Goal: Task Accomplishment & Management: Complete application form

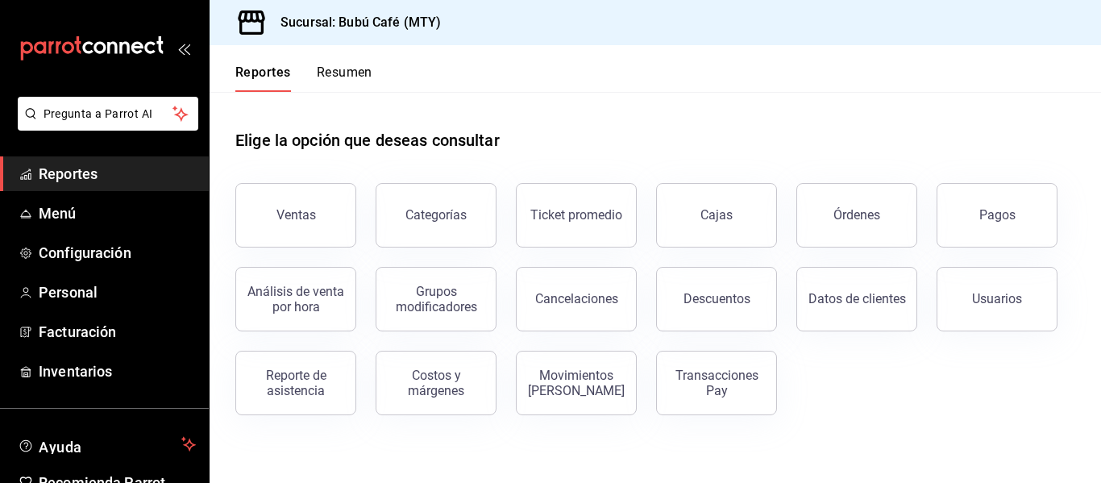
click at [356, 73] on button "Resumen" at bounding box center [345, 77] width 56 height 27
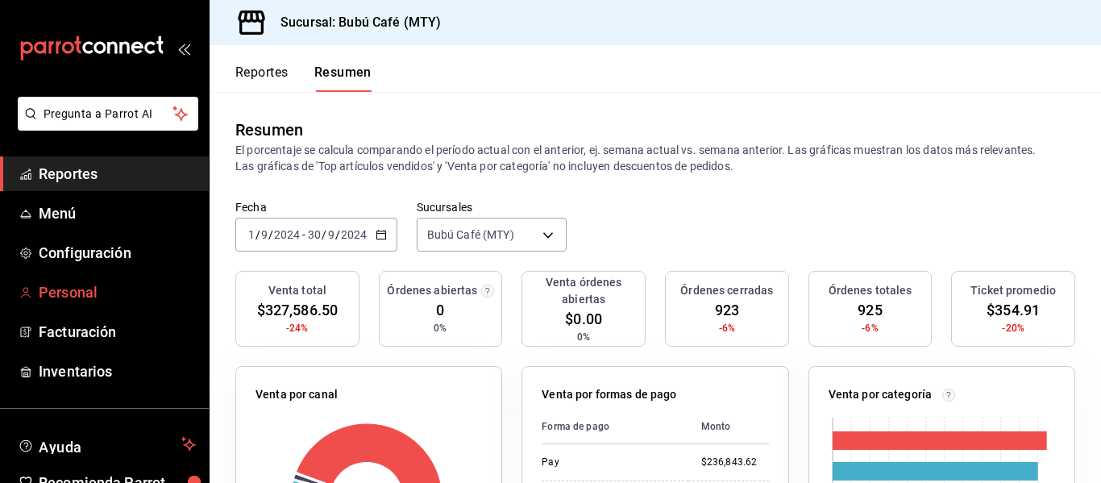
drag, startPoint x: 77, startPoint y: 279, endPoint x: 51, endPoint y: 298, distance: 32.9
click at [51, 298] on span "Personal" at bounding box center [117, 292] width 157 height 22
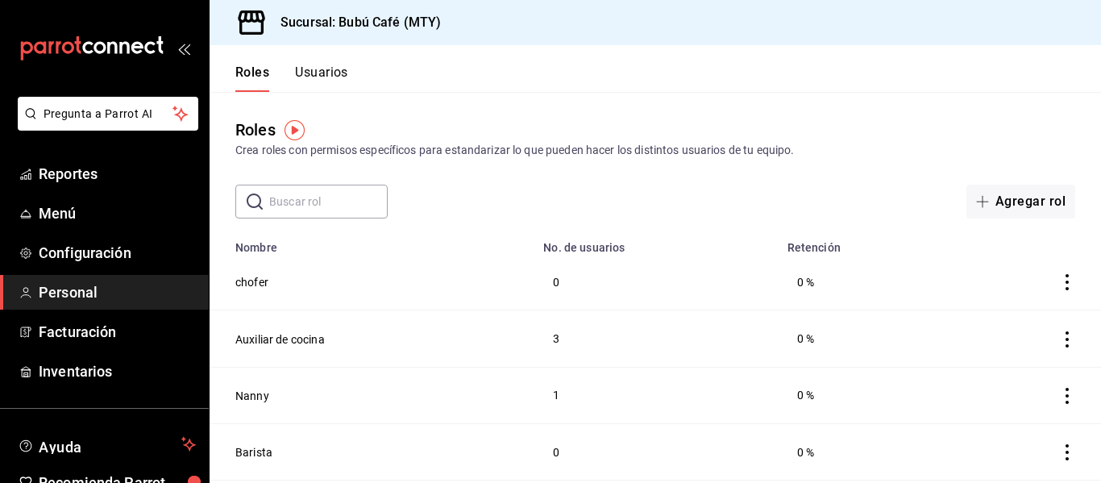
click at [734, 97] on div "Roles Crea roles con permisos específicos para estandarizar lo que pueden hacer…" at bounding box center [654, 155] width 891 height 126
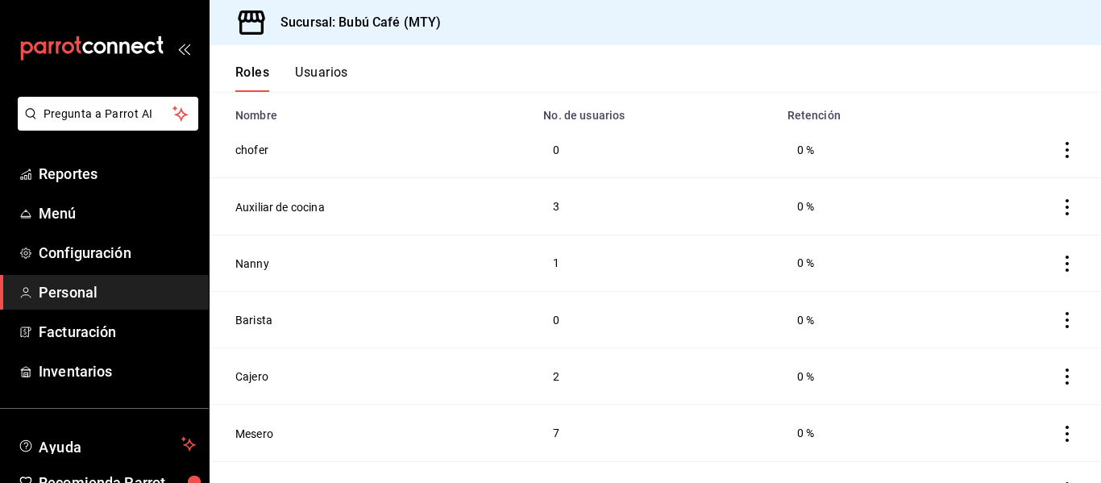
scroll to position [130, 0]
click at [332, 67] on button "Usuarios" at bounding box center [321, 77] width 53 height 27
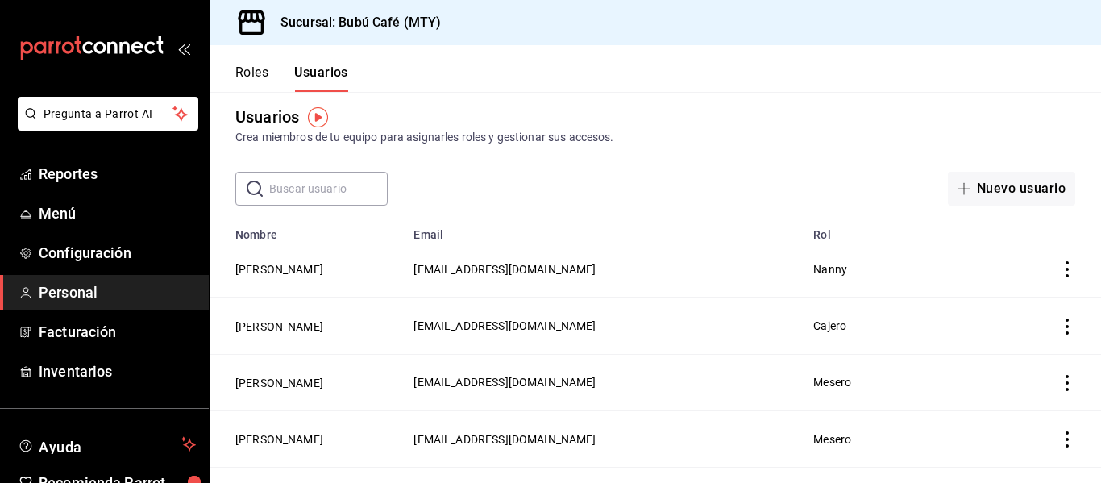
scroll to position [14, 0]
click at [1059, 263] on icon "actions" at bounding box center [1067, 268] width 16 height 16
click at [1006, 292] on span "Eliminar" at bounding box center [996, 290] width 41 height 13
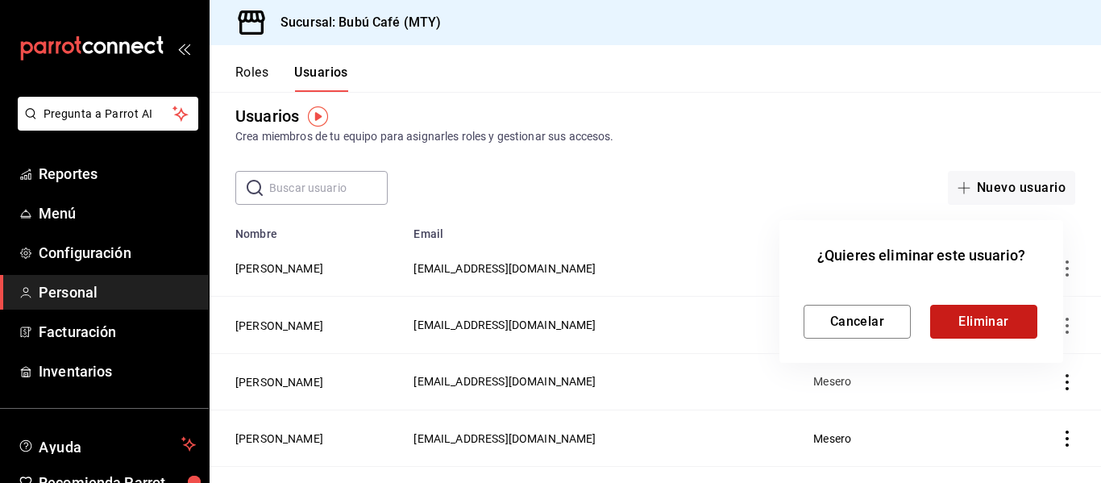
click at [971, 314] on button "Eliminar" at bounding box center [983, 322] width 107 height 34
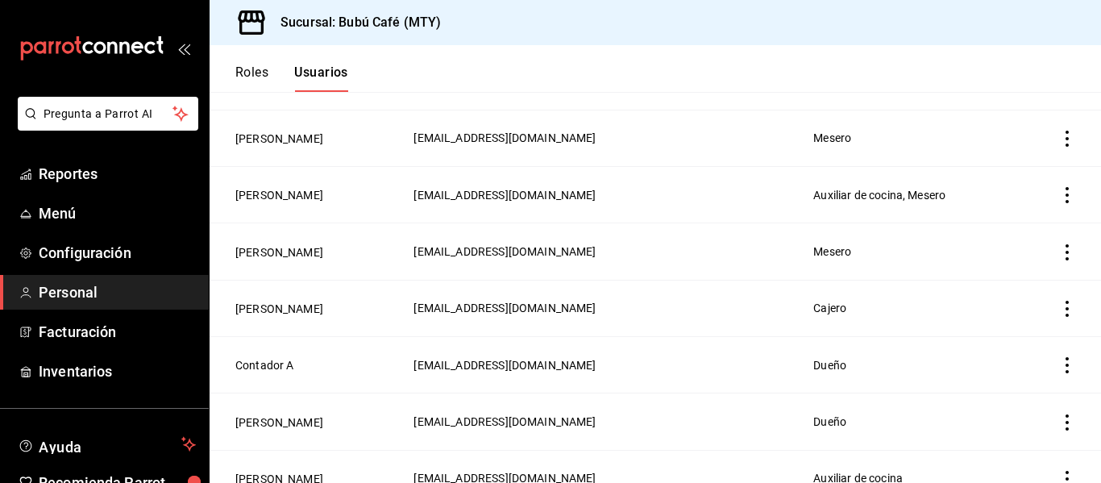
scroll to position [487, 0]
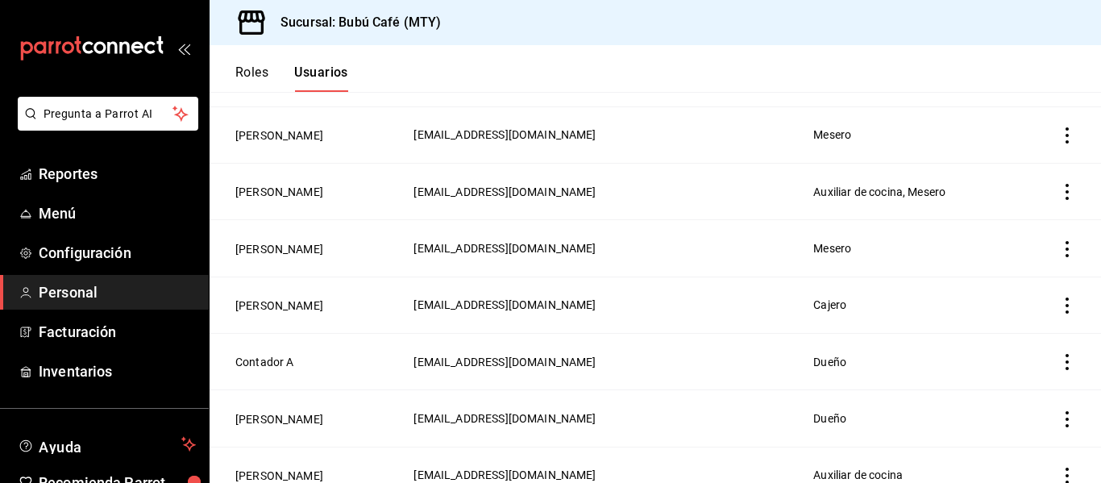
click at [1065, 247] on icon "actions" at bounding box center [1066, 249] width 3 height 16
click at [996, 276] on li "Eliminar" at bounding box center [994, 265] width 135 height 45
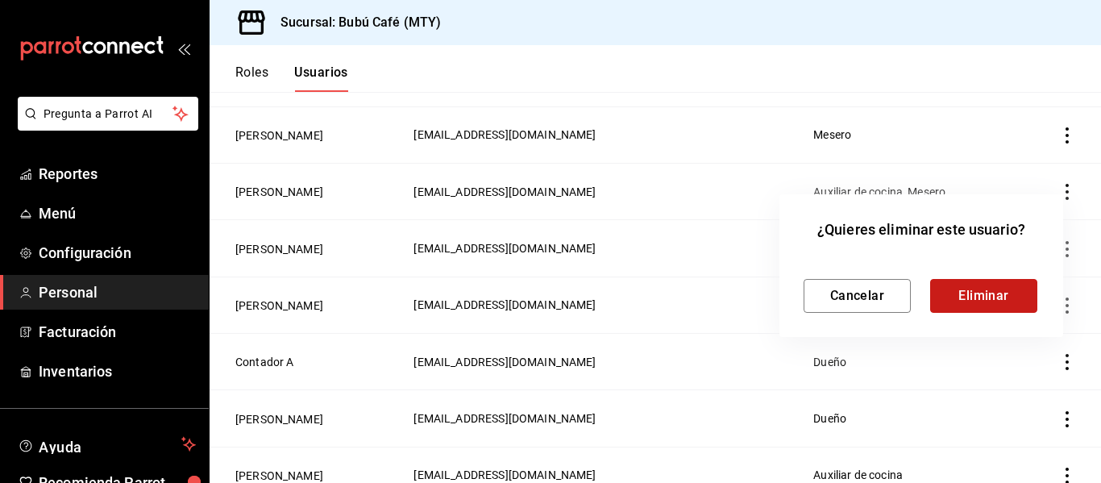
click at [975, 297] on button "Eliminar" at bounding box center [983, 296] width 107 height 34
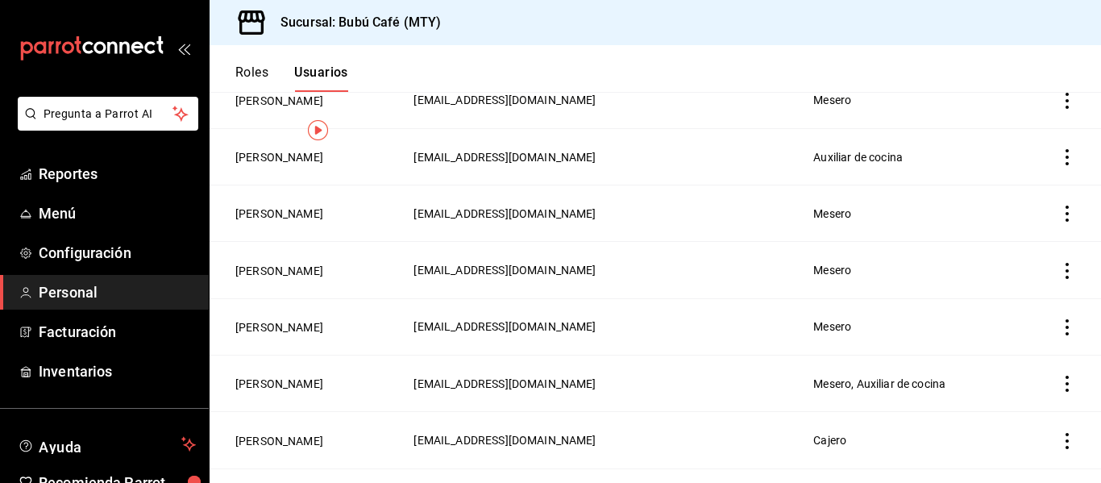
scroll to position [0, 0]
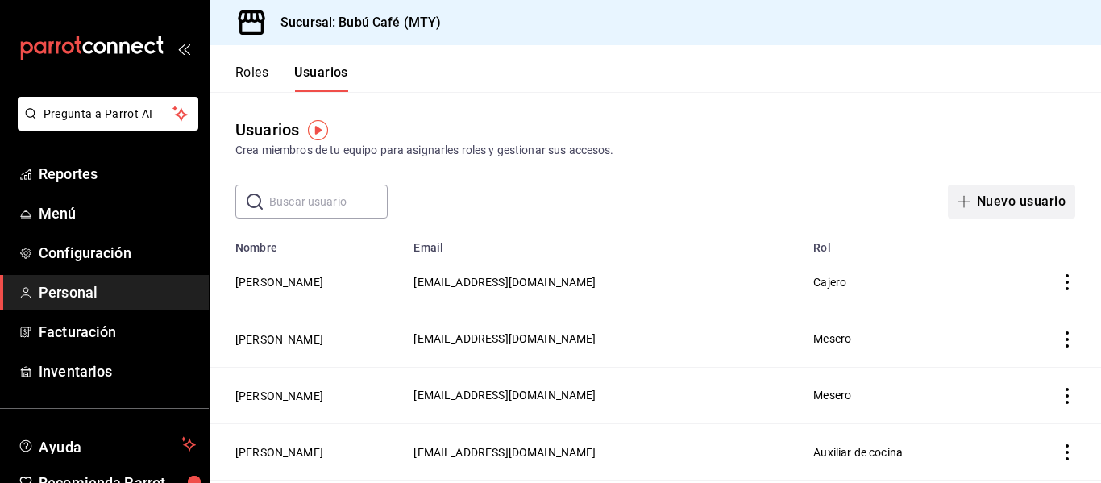
click at [1006, 193] on button "Nuevo usuario" at bounding box center [1011, 202] width 127 height 34
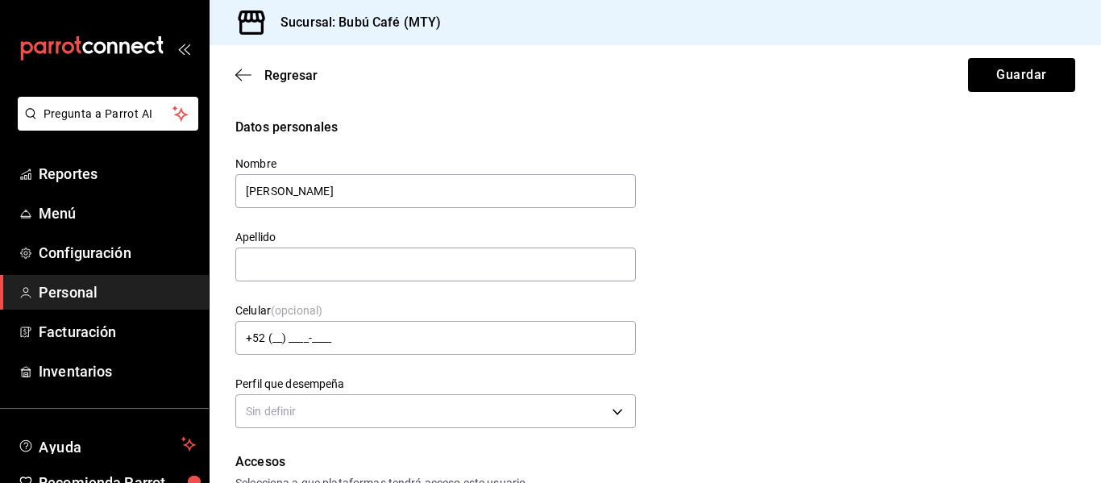
drag, startPoint x: 449, startPoint y: 185, endPoint x: 288, endPoint y: 230, distance: 166.6
click at [288, 230] on div "Nombre [PERSON_NAME] Apellido Celular (opcional) +52 (__) ____-____ Perfil que …" at bounding box center [426, 285] width 420 height 296
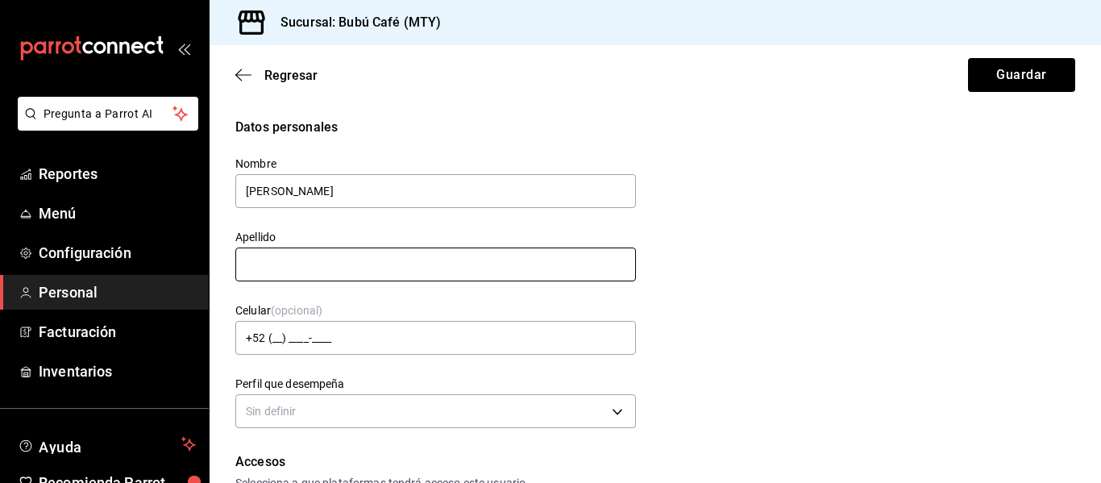
type input "[PERSON_NAME]"
click at [287, 273] on input "text" at bounding box center [435, 264] width 400 height 34
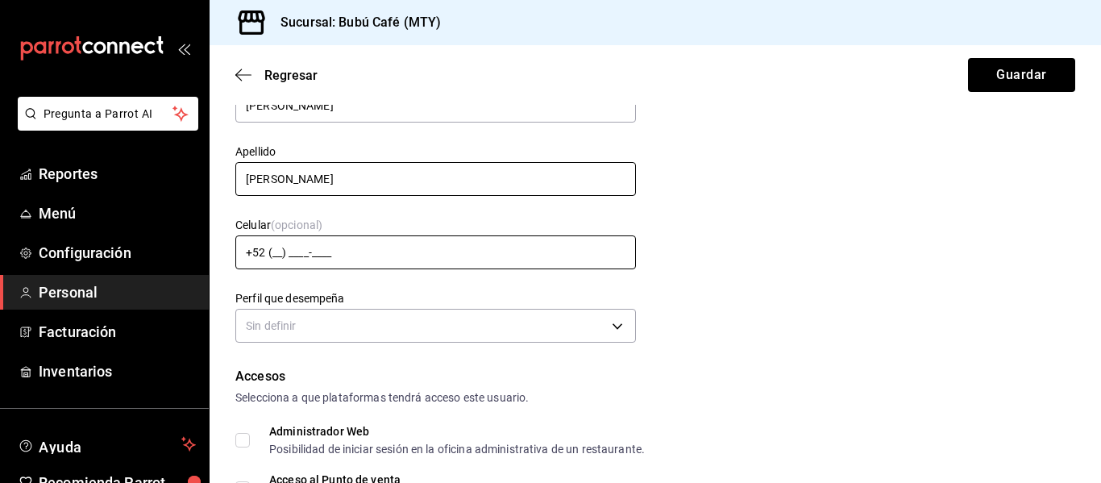
scroll to position [89, 0]
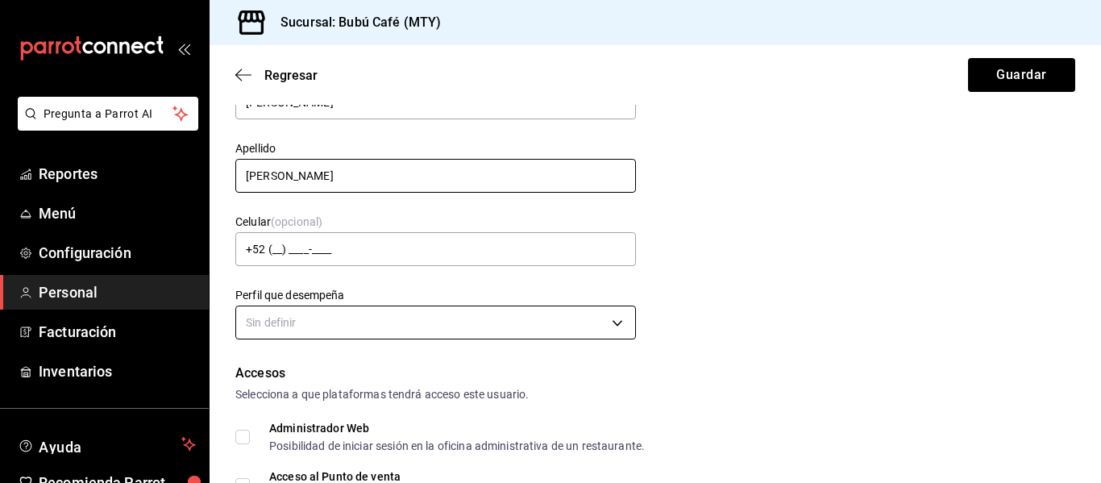
type input "[PERSON_NAME]"
click at [285, 333] on body "Pregunta a Parrot AI Reportes Menú Configuración Personal Facturación Inventari…" at bounding box center [550, 241] width 1101 height 483
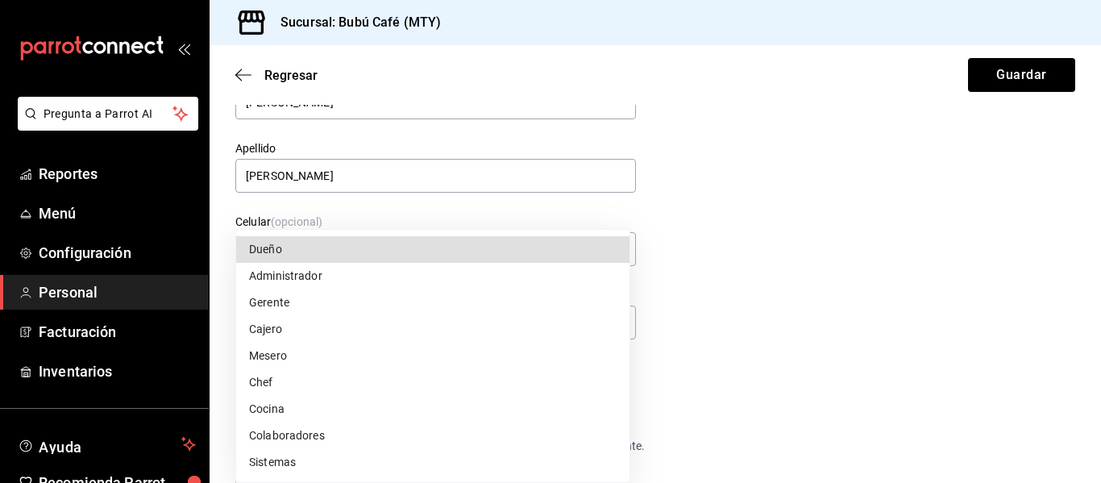
click at [333, 350] on li "Mesero" at bounding box center [432, 355] width 393 height 27
type input "WAITER"
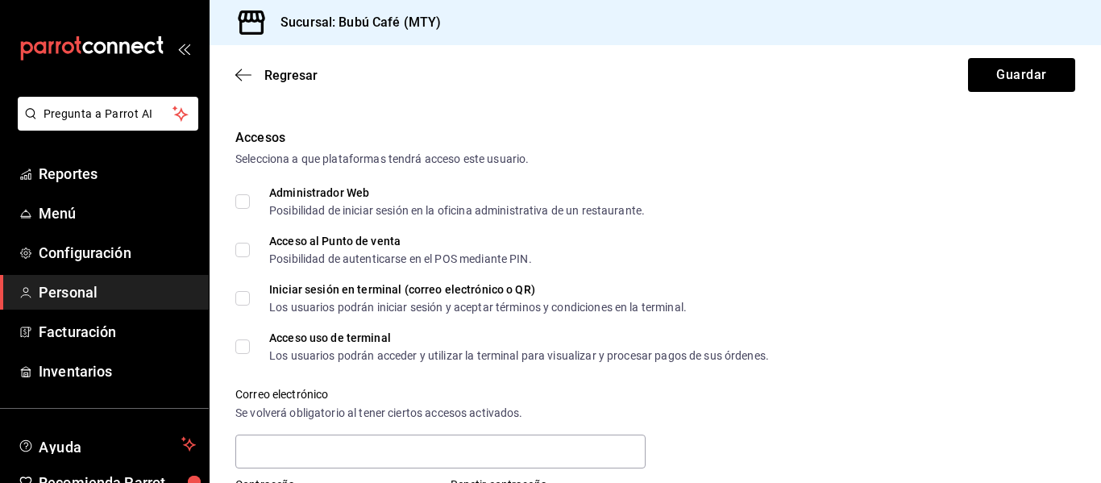
scroll to position [322, 0]
click at [240, 250] on input "Acceso al Punto de venta Posibilidad de autenticarse en el POS mediante PIN." at bounding box center [242, 251] width 15 height 15
checkbox input "true"
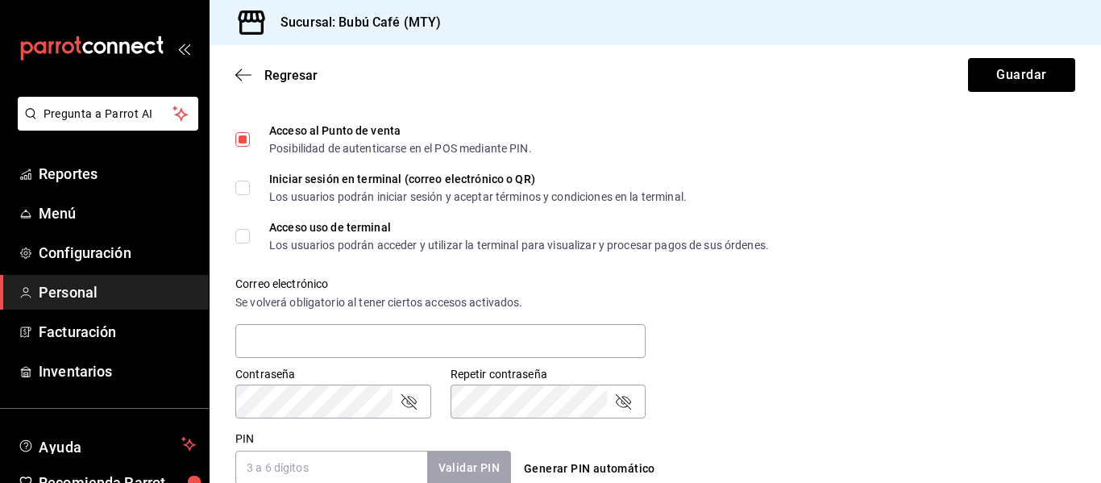
scroll to position [435, 0]
click at [248, 236] on input "Acceso uso de terminal Los usuarios podrán acceder y utilizar la terminal para …" at bounding box center [242, 235] width 15 height 15
checkbox input "false"
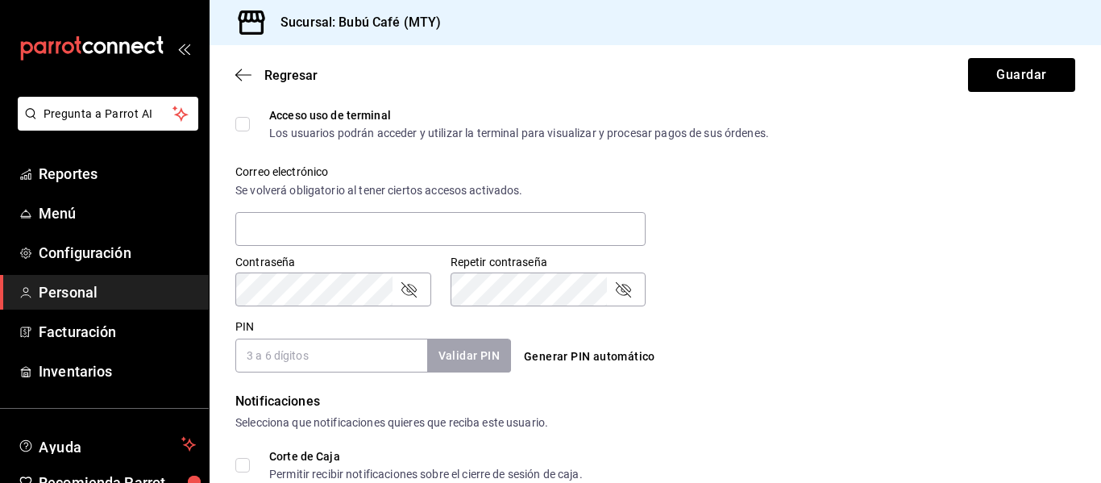
scroll to position [550, 0]
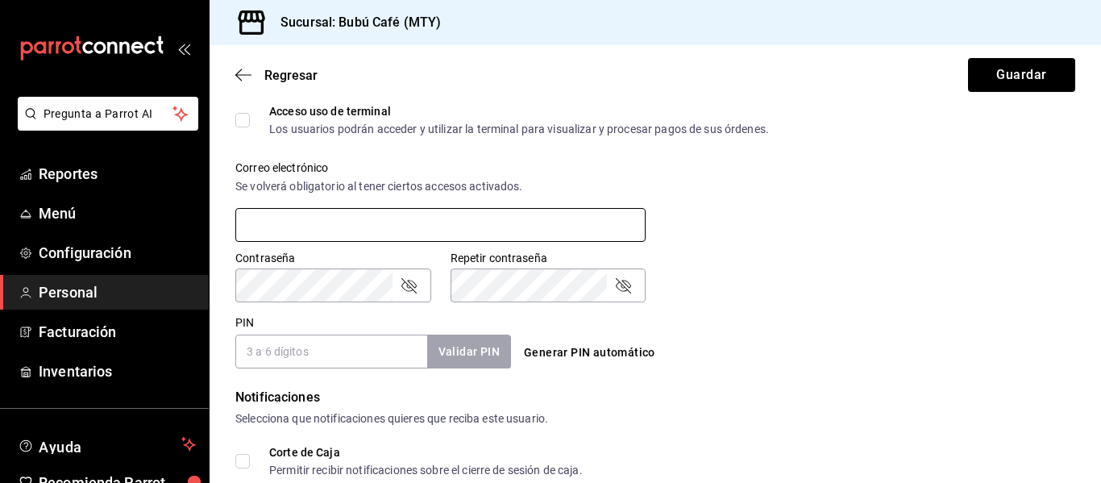
click at [248, 236] on input "text" at bounding box center [440, 225] width 410 height 34
drag, startPoint x: 315, startPoint y: 218, endPoint x: 869, endPoint y: 422, distance: 590.6
click at [869, 422] on form "Datos personales Nombre [PERSON_NAME] [PERSON_NAME] (opcional) +52 (__) ____-__…" at bounding box center [655, 139] width 840 height 1144
click at [345, 348] on input "PIN" at bounding box center [331, 351] width 192 height 34
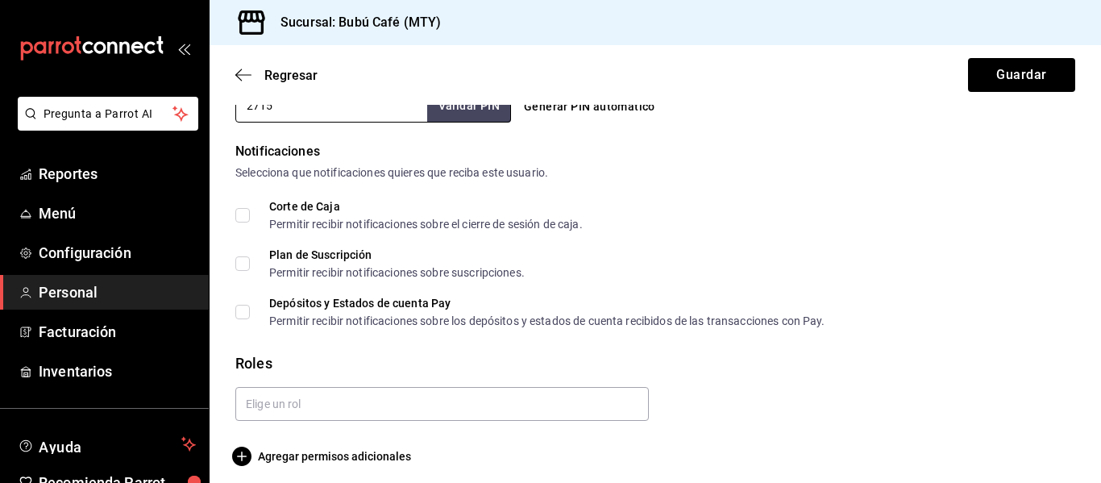
scroll to position [805, 0]
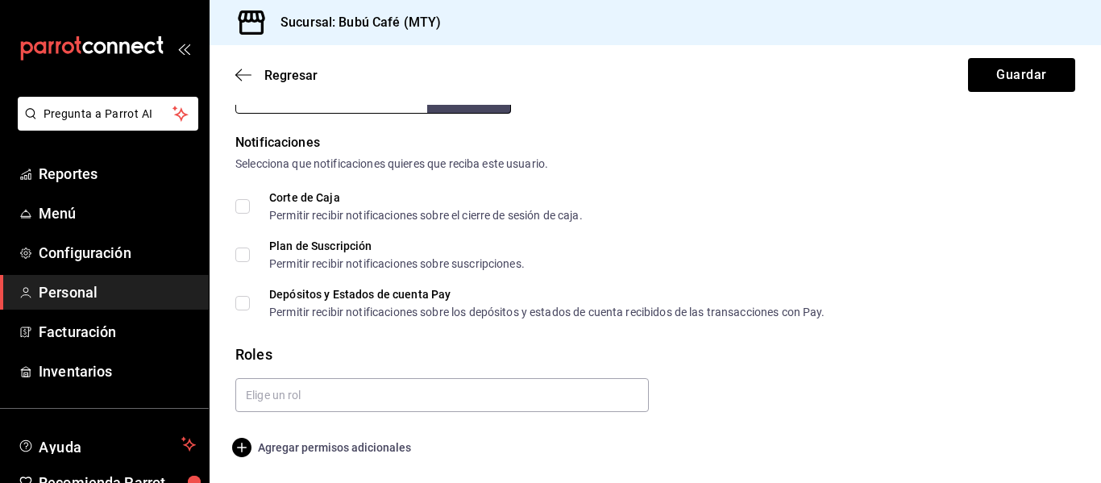
type input "2715"
click at [252, 446] on span "Agregar permisos adicionales" at bounding box center [323, 447] width 176 height 19
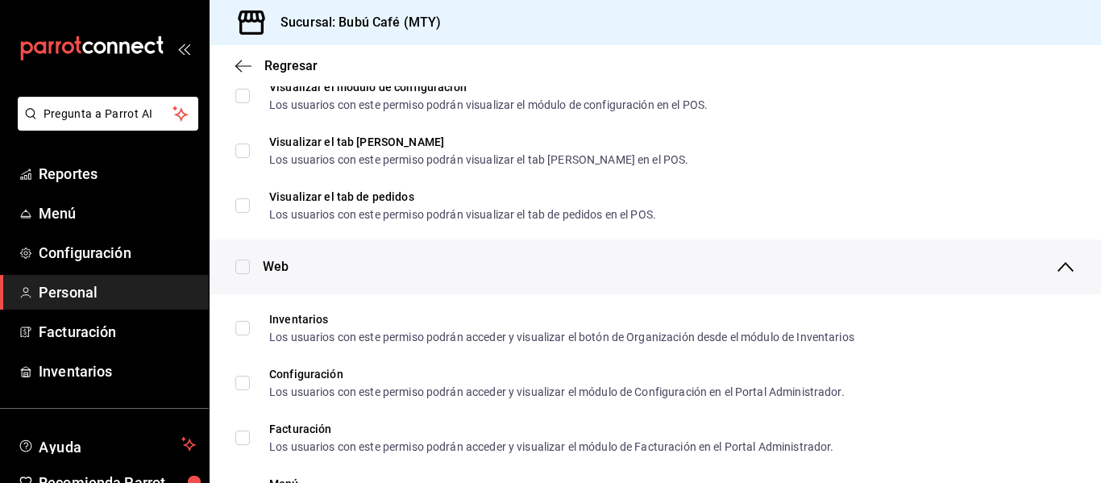
scroll to position [538, 0]
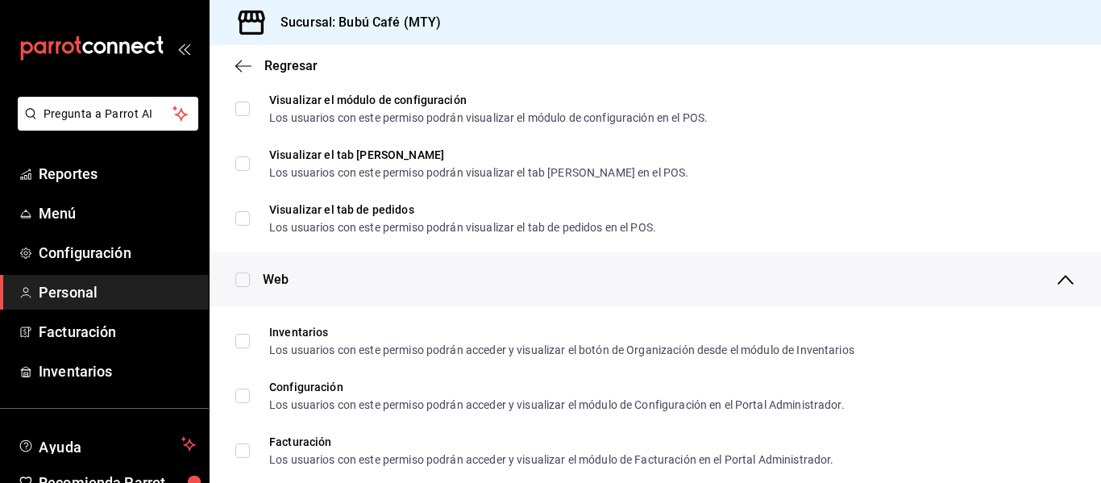
click at [256, 56] on div "Regresar" at bounding box center [654, 65] width 891 height 41
click at [268, 67] on span "Regresar" at bounding box center [290, 65] width 53 height 15
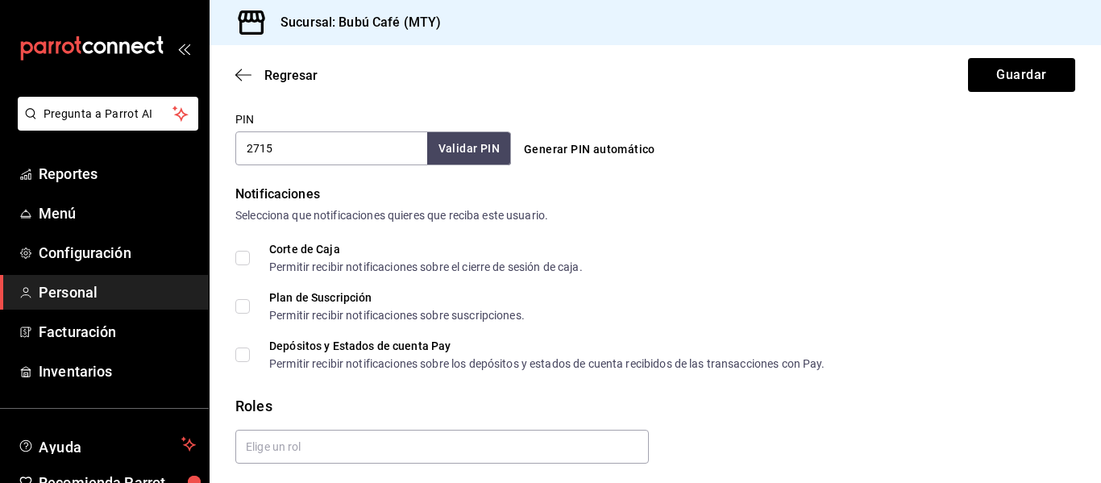
scroll to position [805, 0]
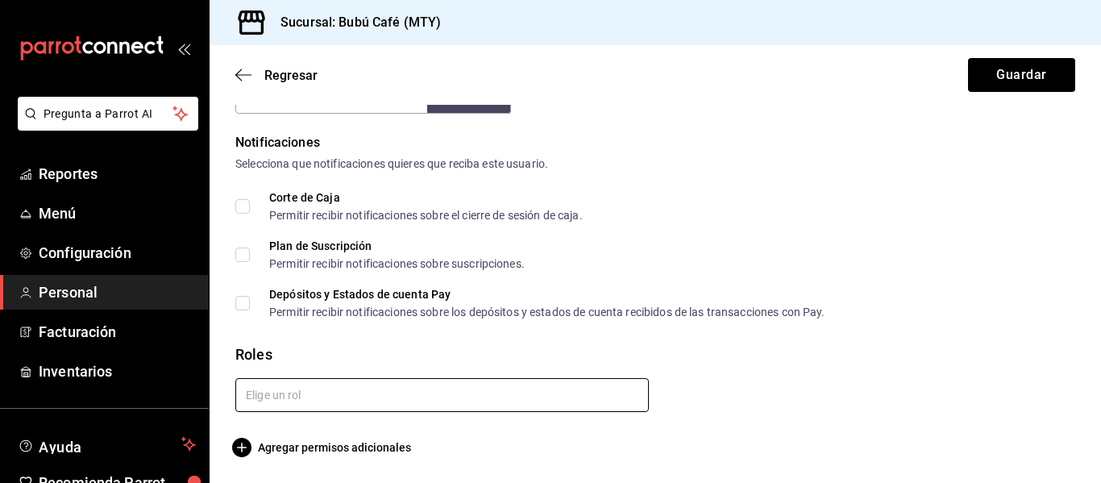
click at [352, 406] on input "text" at bounding box center [441, 395] width 413 height 34
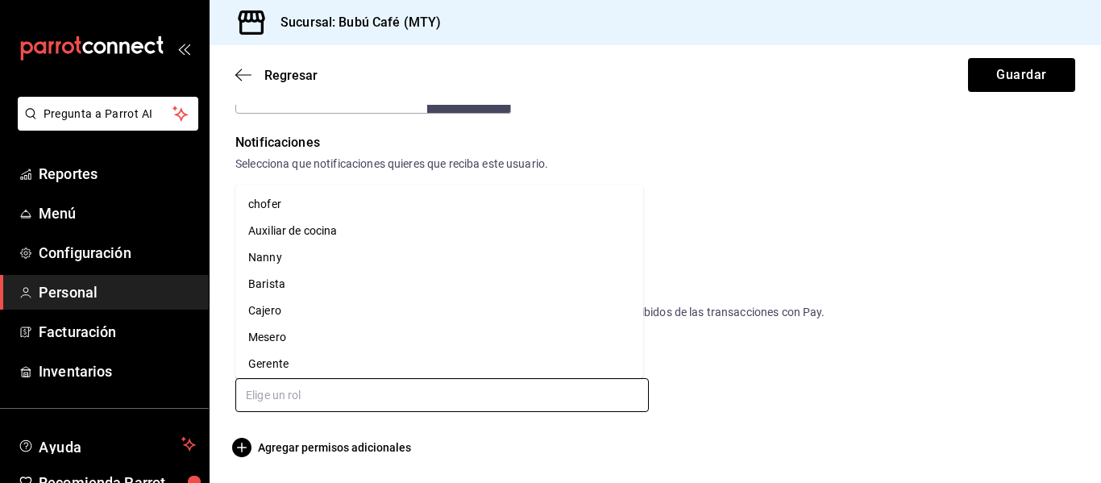
click at [292, 255] on li "Nanny" at bounding box center [439, 257] width 408 height 27
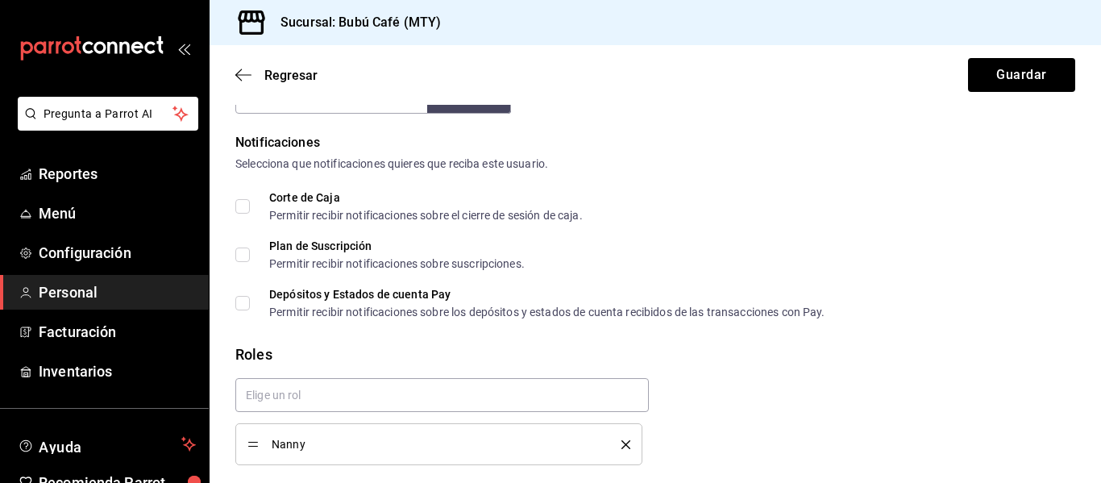
click at [622, 442] on icon "delete" at bounding box center [625, 444] width 9 height 9
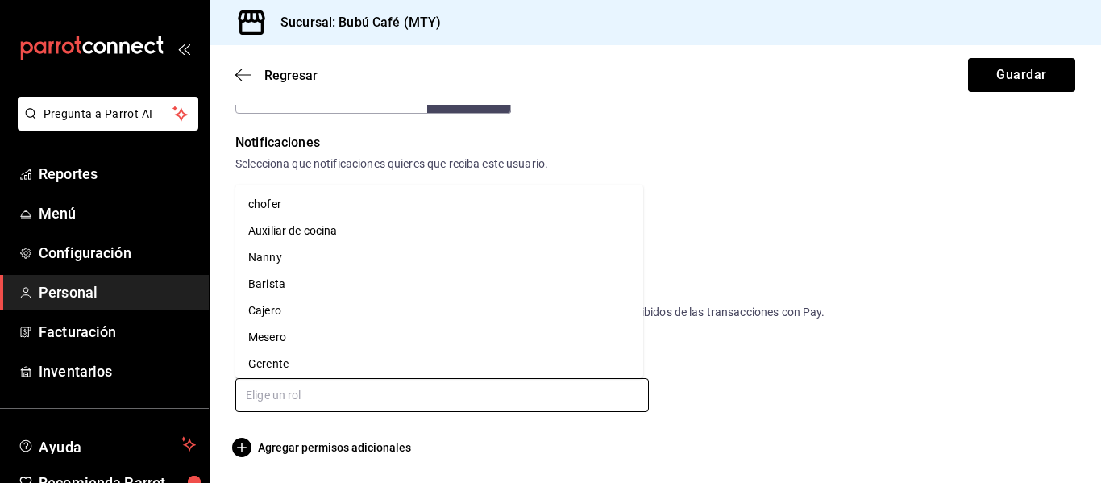
click at [515, 406] on input "text" at bounding box center [441, 395] width 413 height 34
click at [338, 331] on li "Mesero" at bounding box center [439, 337] width 408 height 27
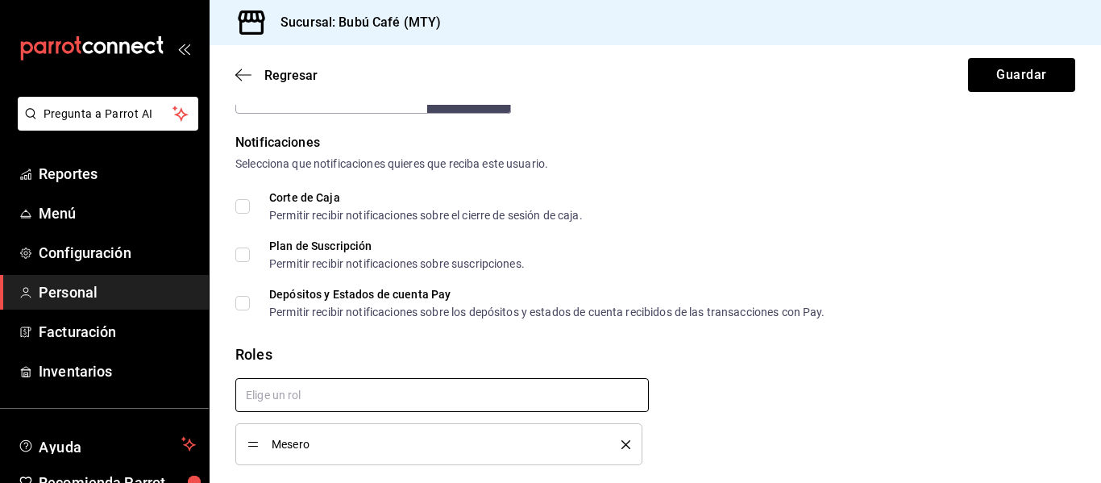
checkbox input "true"
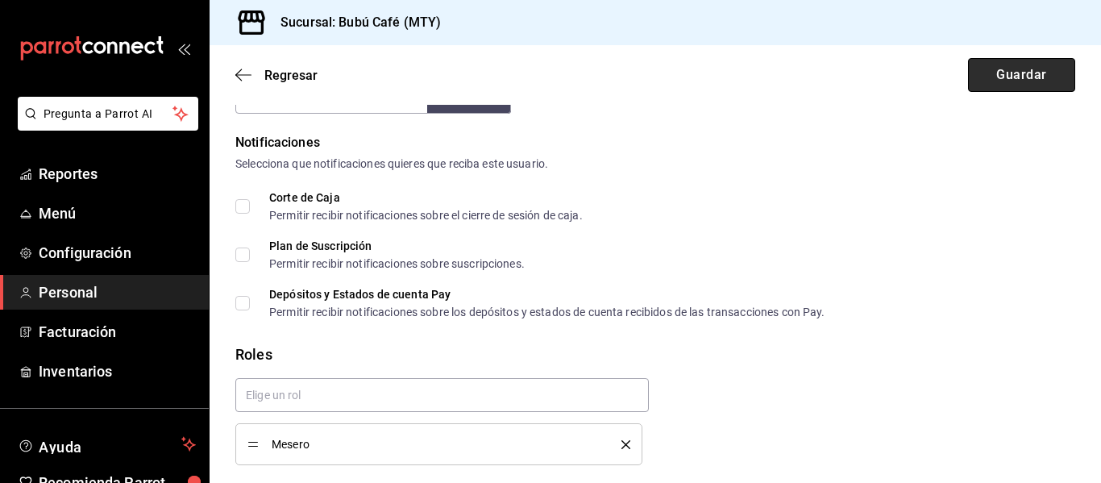
click at [1004, 83] on button "Guardar" at bounding box center [1021, 75] width 107 height 34
